Goal: Check status: Check status

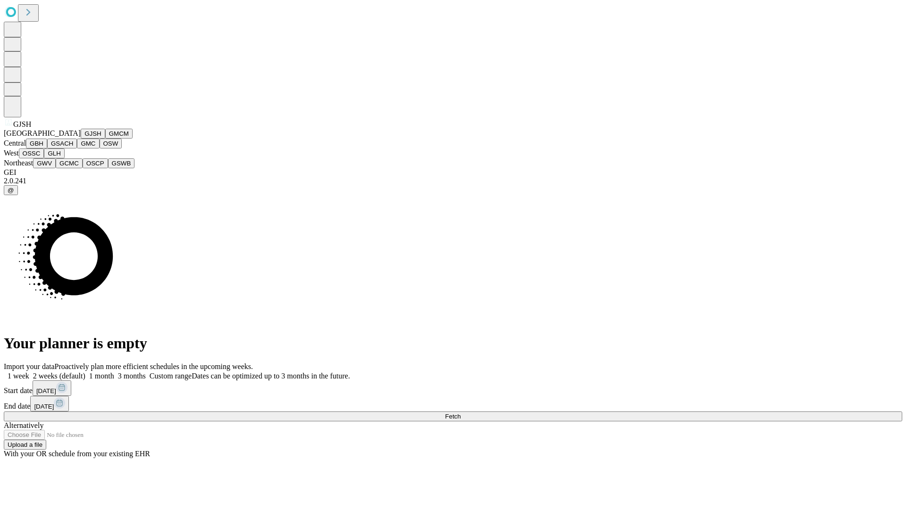
click at [81, 139] on button "GJSH" at bounding box center [93, 134] width 25 height 10
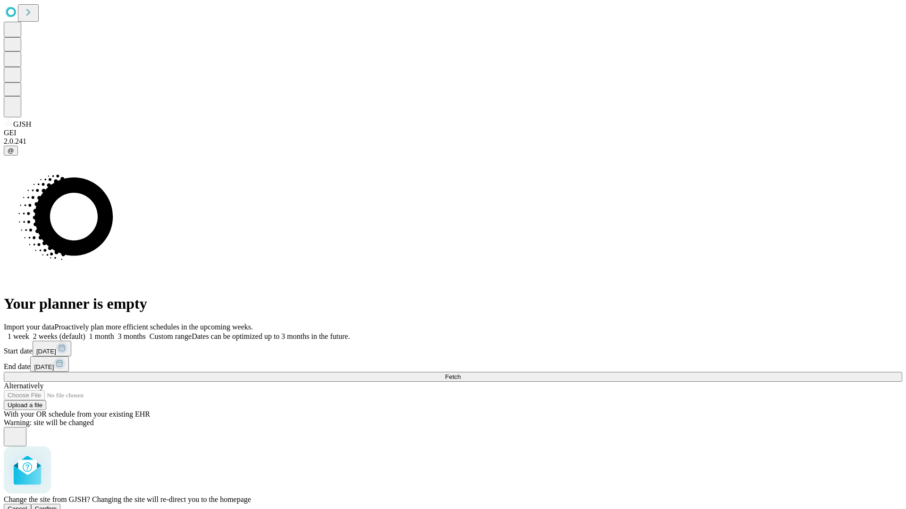
click at [57, 506] on span "Confirm" at bounding box center [46, 509] width 22 height 7
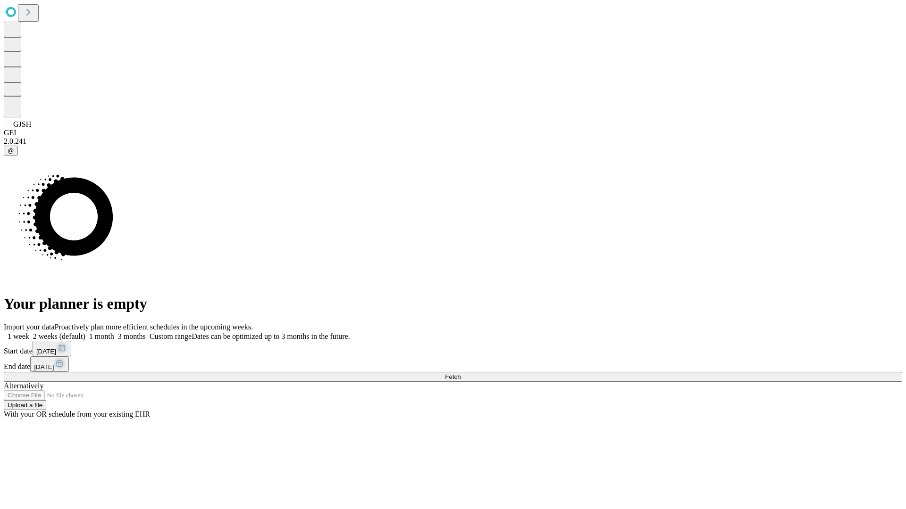
click at [85, 333] on label "2 weeks (default)" at bounding box center [57, 337] width 56 height 8
click at [460, 374] on span "Fetch" at bounding box center [453, 377] width 16 height 7
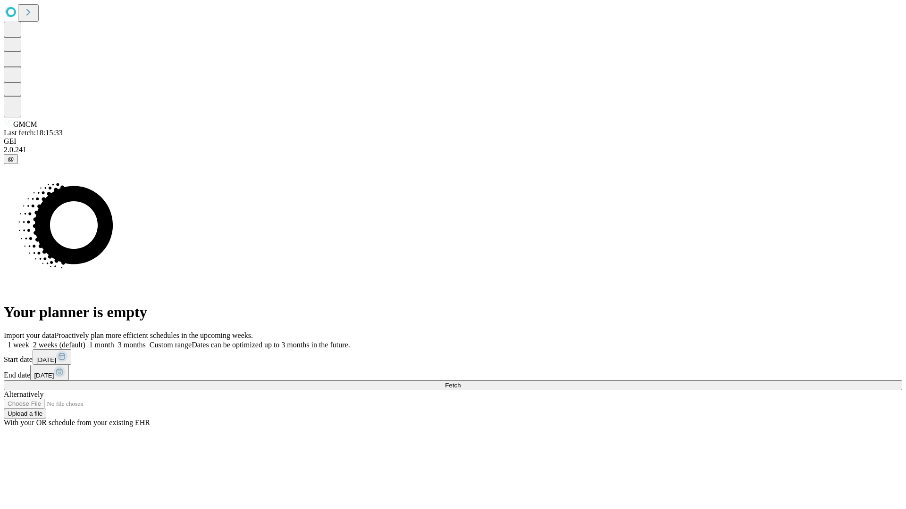
click at [85, 341] on label "2 weeks (default)" at bounding box center [57, 345] width 56 height 8
click at [460, 382] on span "Fetch" at bounding box center [453, 385] width 16 height 7
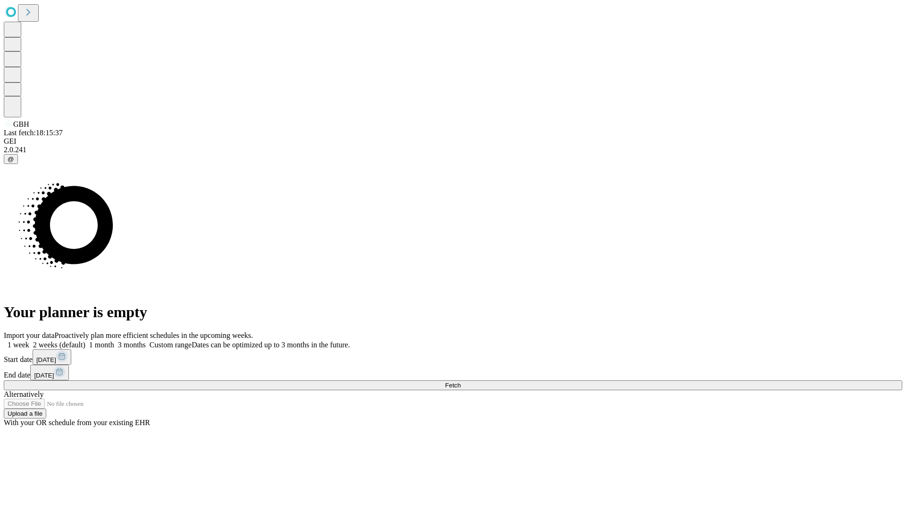
click at [85, 341] on label "2 weeks (default)" at bounding box center [57, 345] width 56 height 8
click at [460, 382] on span "Fetch" at bounding box center [453, 385] width 16 height 7
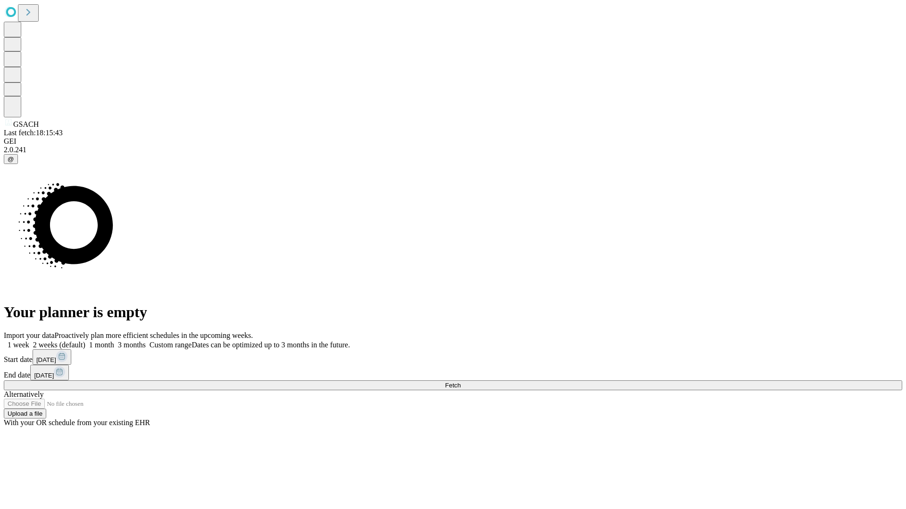
click at [85, 341] on label "2 weeks (default)" at bounding box center [57, 345] width 56 height 8
click at [460, 382] on span "Fetch" at bounding box center [453, 385] width 16 height 7
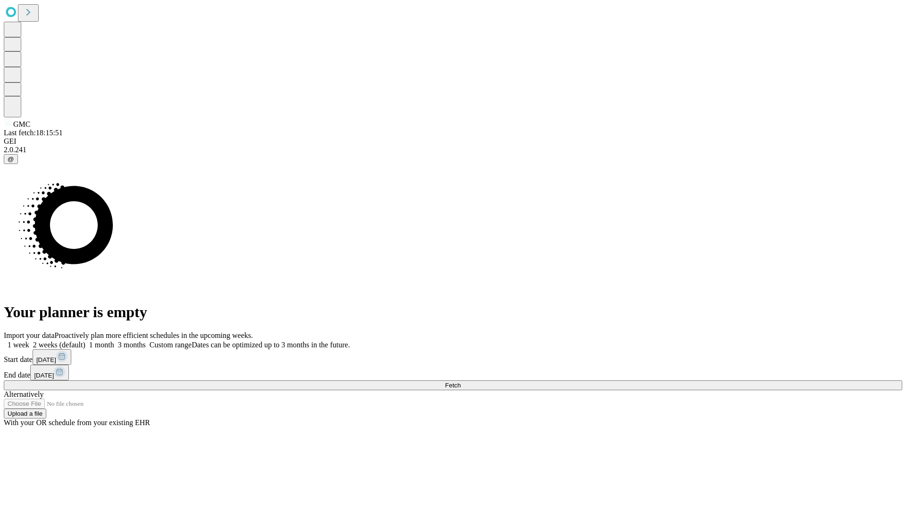
click at [85, 341] on label "2 weeks (default)" at bounding box center [57, 345] width 56 height 8
click at [460, 382] on span "Fetch" at bounding box center [453, 385] width 16 height 7
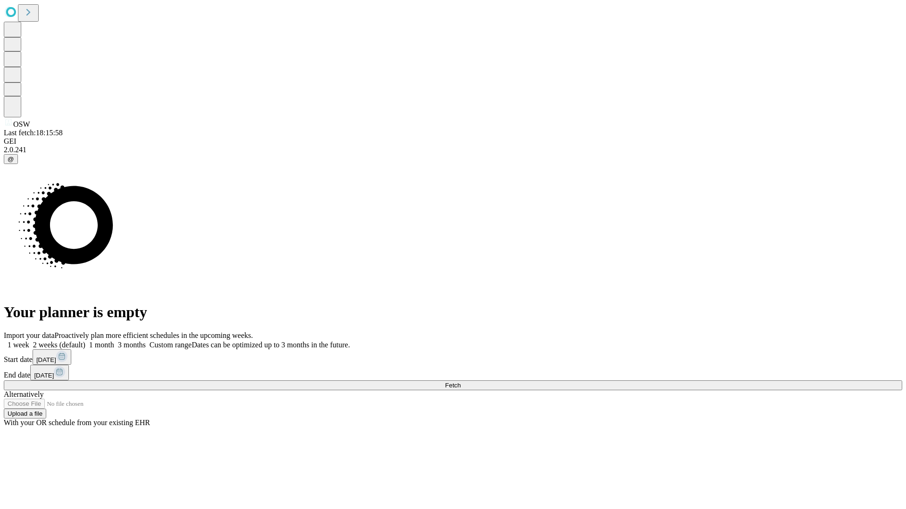
click at [85, 341] on label "2 weeks (default)" at bounding box center [57, 345] width 56 height 8
click at [460, 382] on span "Fetch" at bounding box center [453, 385] width 16 height 7
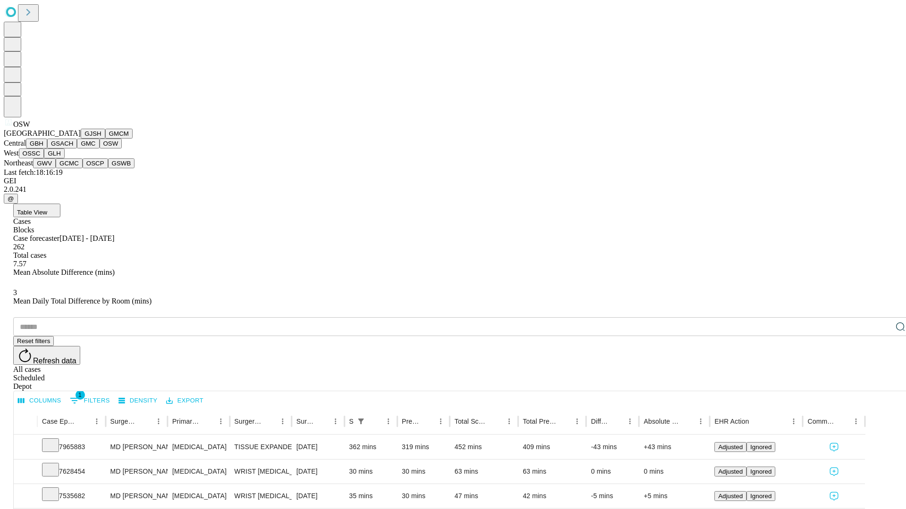
click at [44, 158] on button "OSSC" at bounding box center [31, 154] width 25 height 10
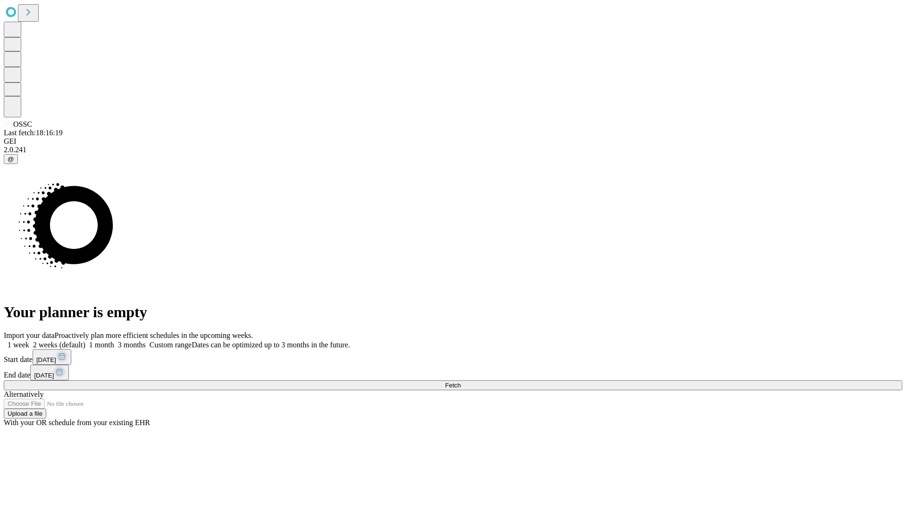
click at [85, 341] on label "2 weeks (default)" at bounding box center [57, 345] width 56 height 8
click at [460, 382] on span "Fetch" at bounding box center [453, 385] width 16 height 7
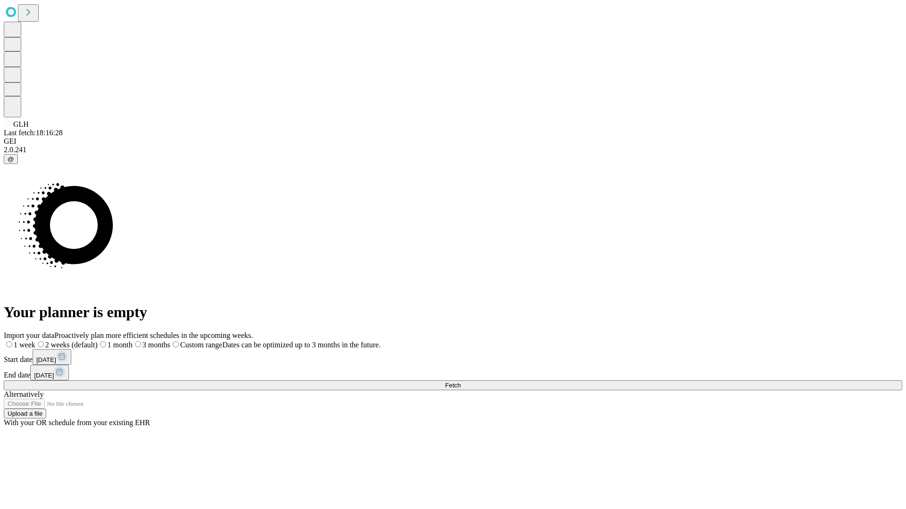
click at [98, 341] on label "2 weeks (default)" at bounding box center [66, 345] width 62 height 8
click at [460, 382] on span "Fetch" at bounding box center [453, 385] width 16 height 7
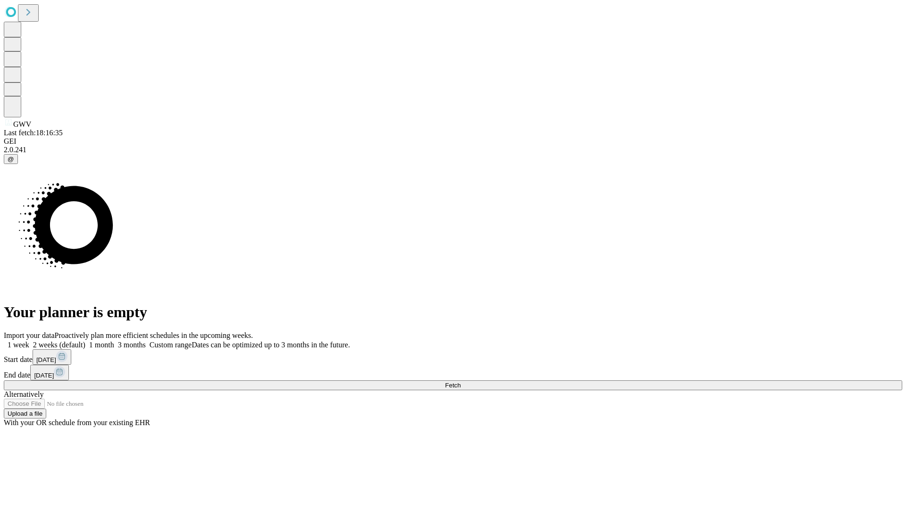
click at [85, 341] on label "2 weeks (default)" at bounding box center [57, 345] width 56 height 8
click at [460, 382] on span "Fetch" at bounding box center [453, 385] width 16 height 7
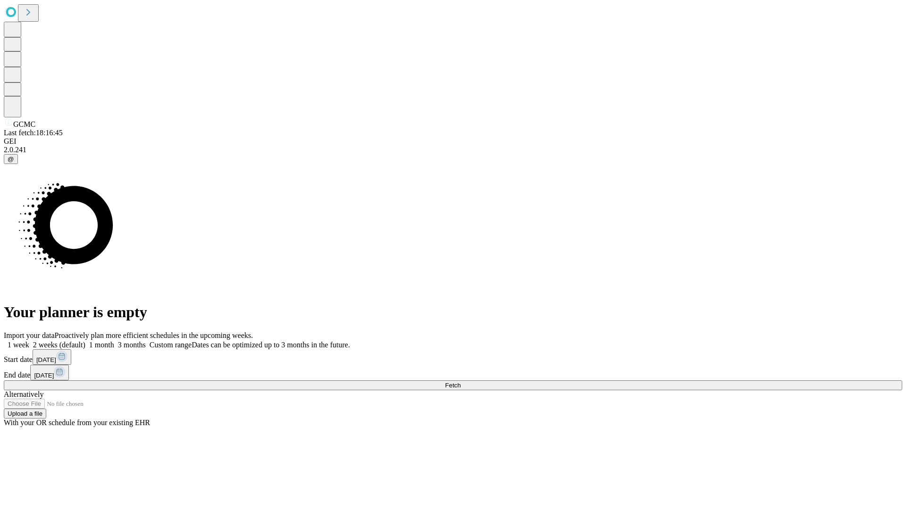
click at [85, 341] on label "2 weeks (default)" at bounding box center [57, 345] width 56 height 8
click at [460, 382] on span "Fetch" at bounding box center [453, 385] width 16 height 7
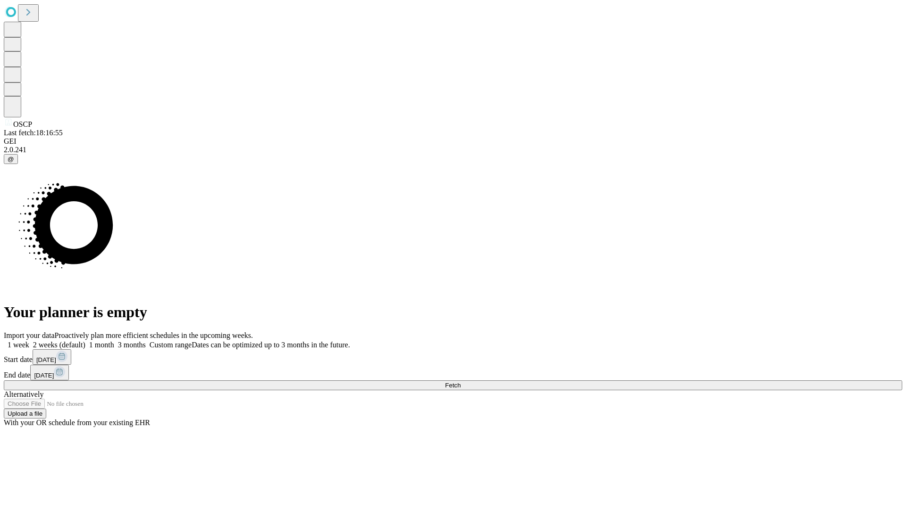
click at [85, 341] on label "2 weeks (default)" at bounding box center [57, 345] width 56 height 8
click at [460, 382] on span "Fetch" at bounding box center [453, 385] width 16 height 7
